Goal: Information Seeking & Learning: Understand process/instructions

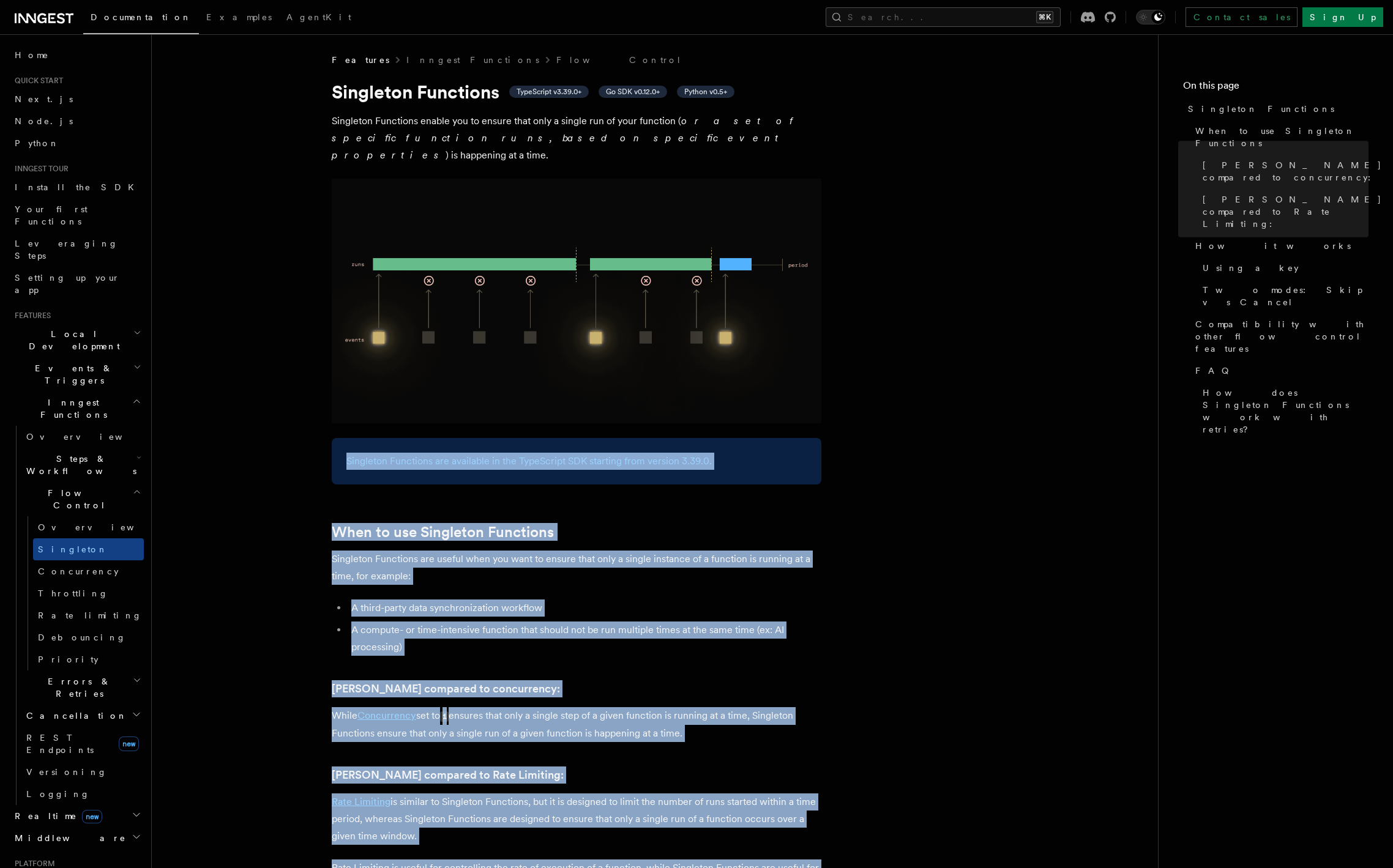
drag, startPoint x: 696, startPoint y: 619, endPoint x: 259, endPoint y: 269, distance: 559.9
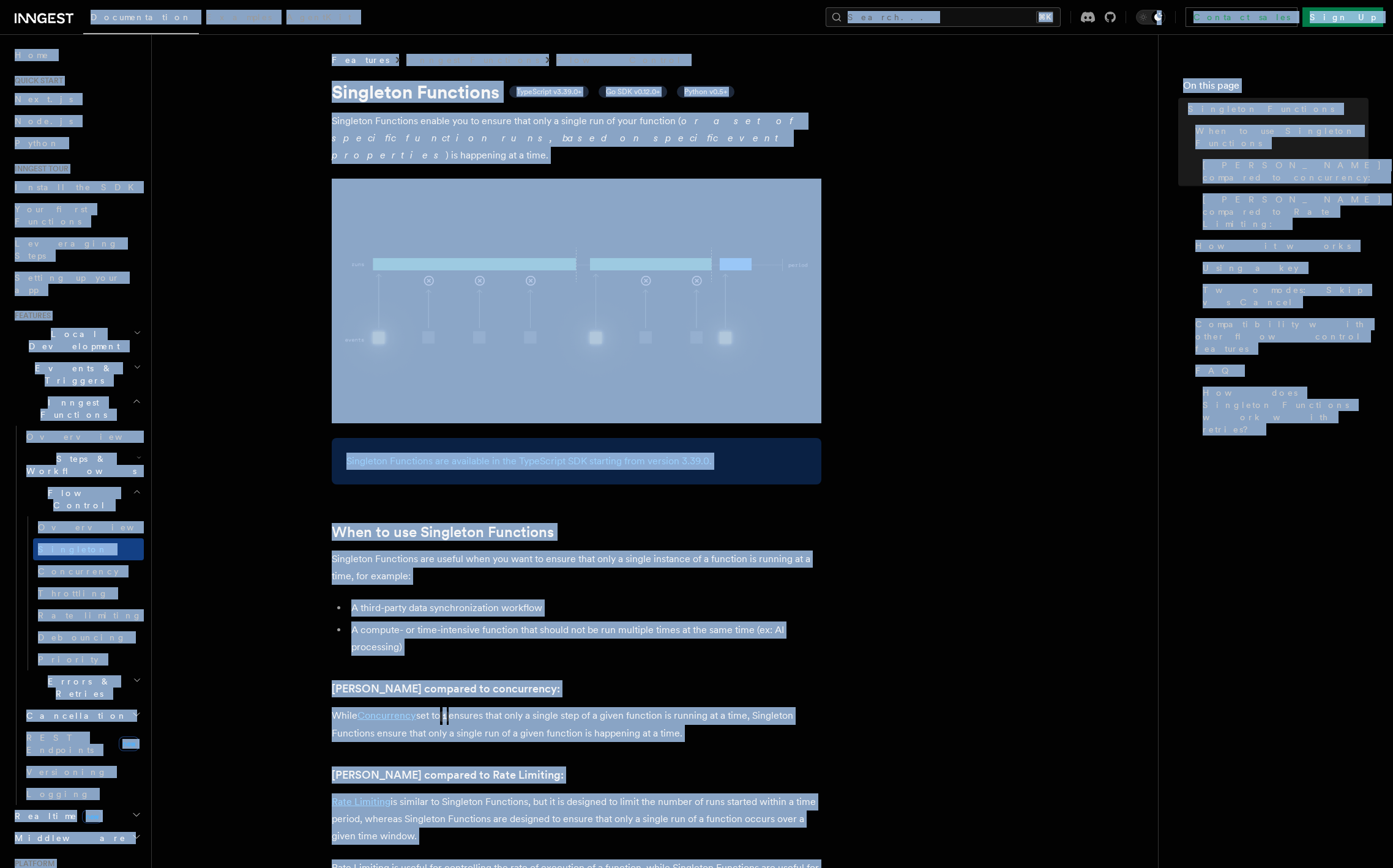
copy div "Loremipsumdol Sitametc AdipiSci Elitse... ⌘D Eiusmod tempo Inci Ut Labore... Et…"
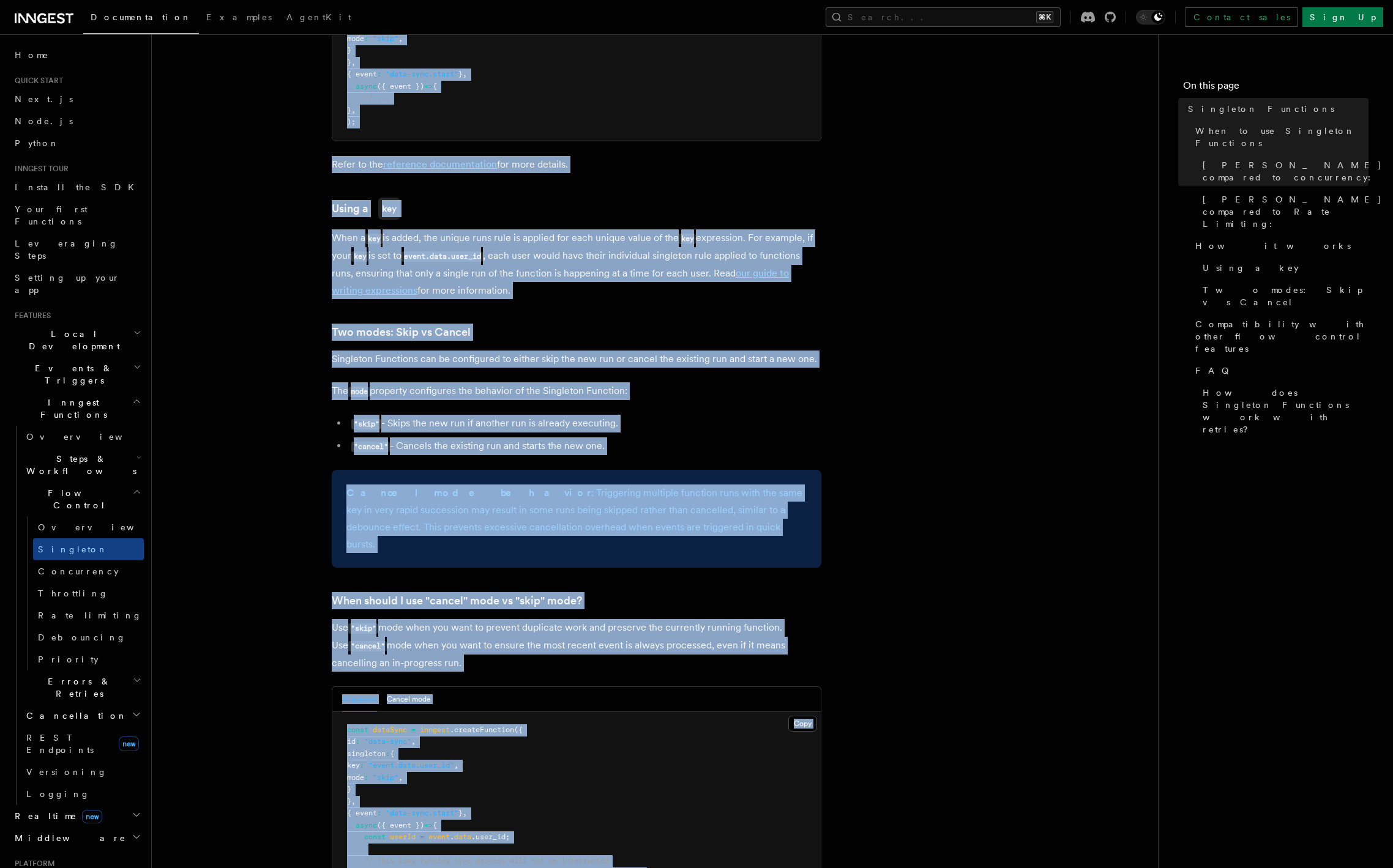
scroll to position [1783, 0]
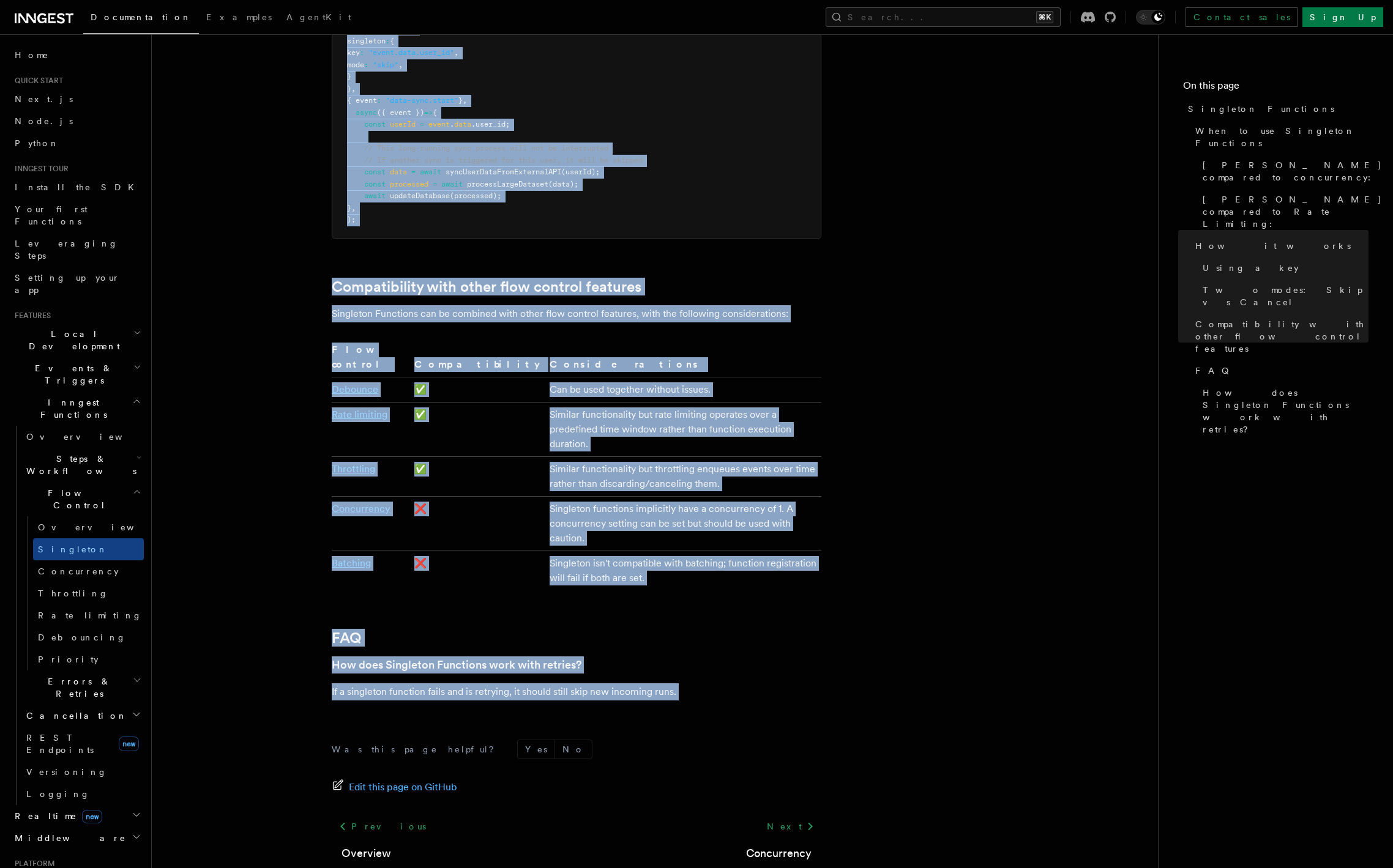
drag, startPoint x: 300, startPoint y: 56, endPoint x: 629, endPoint y: 661, distance: 688.7
copy article "Features Inngest Functions Flow Control [PERSON_NAME] Functions TypeScript v3.3…"
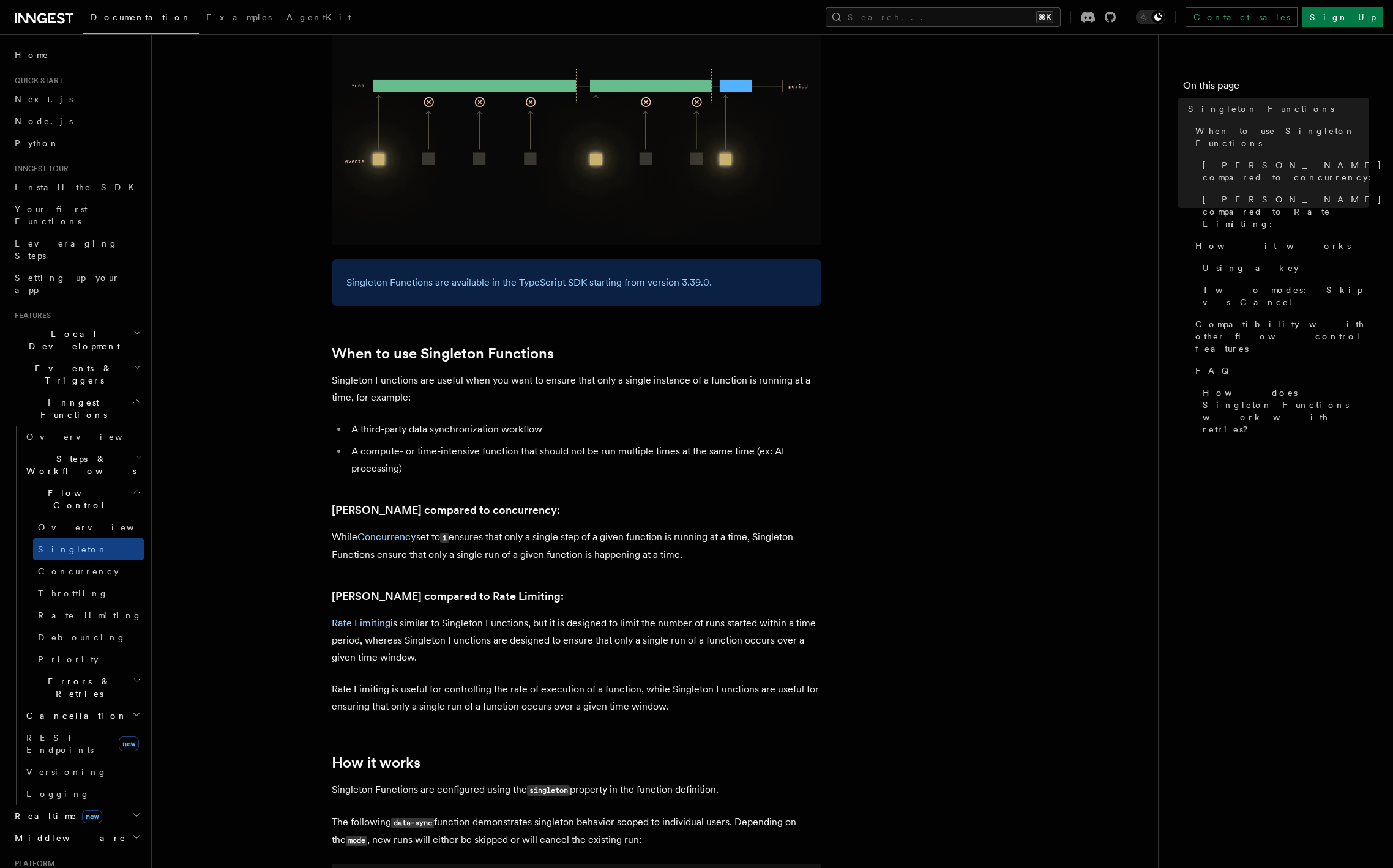
scroll to position [0, 0]
